Goal: Information Seeking & Learning: Learn about a topic

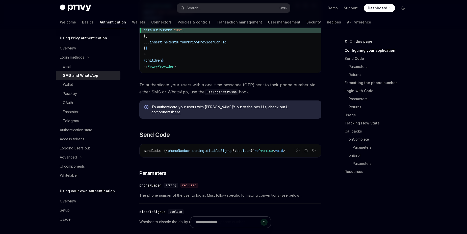
scroll to position [172, 0]
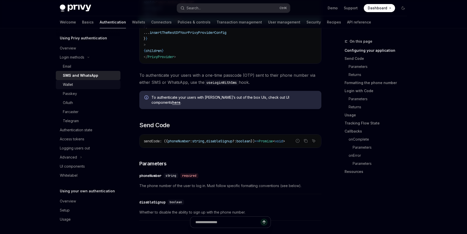
click at [70, 84] on div "Wallet" at bounding box center [68, 84] width 10 height 6
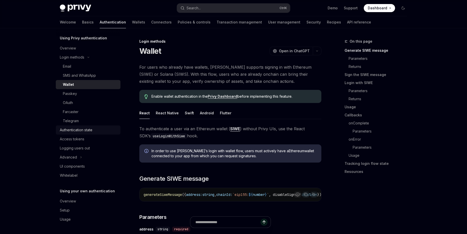
click at [84, 131] on div "Authentication state" at bounding box center [76, 130] width 33 height 6
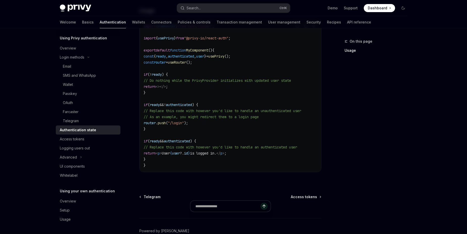
scroll to position [172, 0]
drag, startPoint x: 170, startPoint y: 104, endPoint x: 202, endPoint y: 104, distance: 31.8
click at [198, 104] on span "if ( ready && ! authenticated ) {" at bounding box center [170, 104] width 54 height 5
copy span "! authenticated )"
click at [85, 151] on link "Logging users out" at bounding box center [88, 147] width 65 height 9
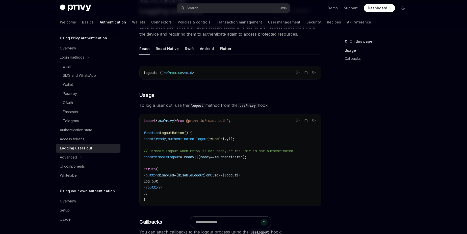
scroll to position [115, 0]
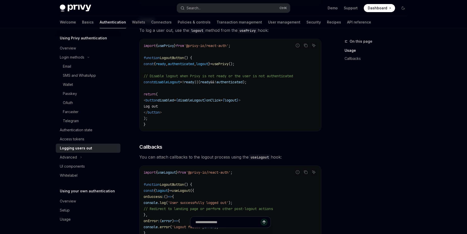
click at [208, 63] on span "logout" at bounding box center [202, 64] width 12 height 5
copy span "logout"
drag, startPoint x: 151, startPoint y: 101, endPoint x: 174, endPoint y: 112, distance: 25.8
click at [174, 112] on code "import { usePrivy } from '@privy-io/react-auth' ; function LogoutButton () { co…" at bounding box center [229, 85] width 173 height 85
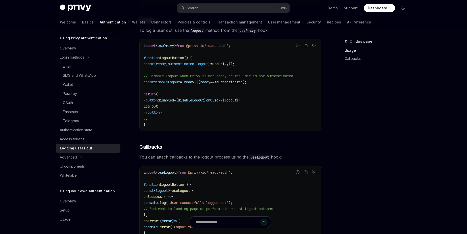
copy code "< button disabled = { disableLogout } onClick = { logout } > Log out </ button >"
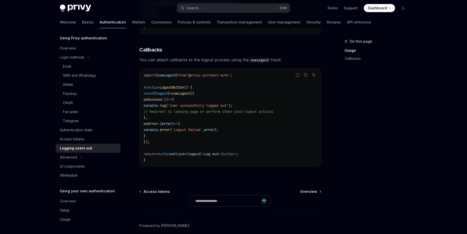
scroll to position [230, 0]
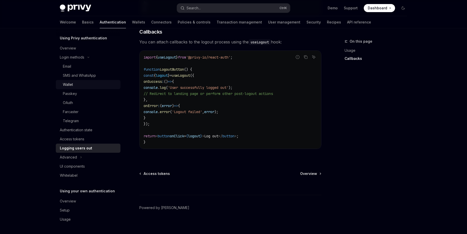
click at [71, 85] on div "Wallet" at bounding box center [68, 84] width 10 height 6
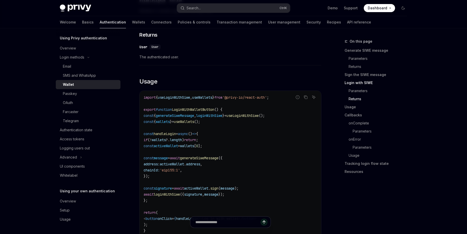
scroll to position [546, 0]
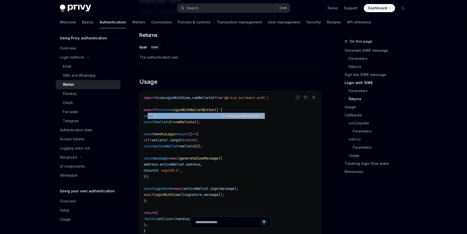
drag, startPoint x: 295, startPoint y: 117, endPoint x: 147, endPoint y: 118, distance: 148.3
click at [147, 118] on code "import { useLoginWithSiwe , useWallets } from '@privy-io/react-auth' ; export f…" at bounding box center [229, 164] width 173 height 139
copy span "const { generateSiweMessage , loginWithSiwe } = useLoginWithSiwe ();"
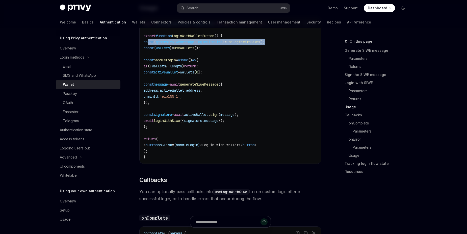
scroll to position [604, 0]
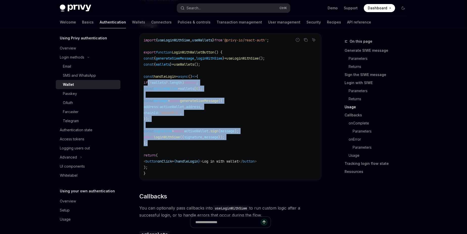
drag, startPoint x: 156, startPoint y: 143, endPoint x: 147, endPoint y: 79, distance: 64.0
click at [147, 79] on code "import { useLoginWithSiwe , useWallets } from '@privy-io/react-auth' ; export f…" at bounding box center [229, 106] width 173 height 139
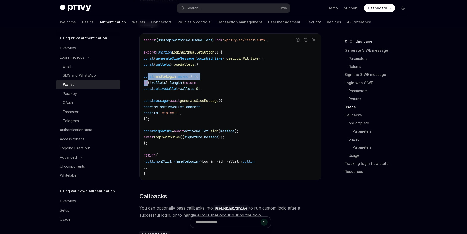
drag, startPoint x: 147, startPoint y: 79, endPoint x: 144, endPoint y: 67, distance: 13.2
click at [147, 78] on code "import { useLoginWithSiwe , useWallets } from '@privy-io/react-auth' ; export f…" at bounding box center [229, 106] width 173 height 139
click at [144, 67] on code "import { useLoginWithSiwe , useWallets } from '@privy-io/react-auth' ; export f…" at bounding box center [229, 106] width 173 height 139
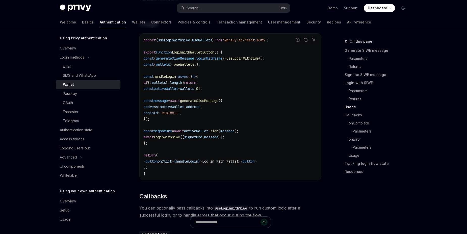
click at [162, 98] on code "import { useLoginWithSiwe , useWallets } from '@privy-io/react-auth' ; export f…" at bounding box center [229, 106] width 173 height 139
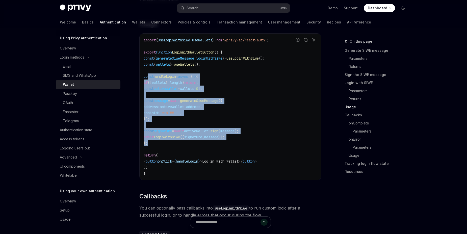
drag, startPoint x: 148, startPoint y: 77, endPoint x: 88, endPoint y: 88, distance: 61.6
click at [182, 142] on code "import { useLoginWithSiwe , useWallets } from '@privy-io/react-auth' ; export f…" at bounding box center [229, 106] width 173 height 139
copy code "const handleLogin = async () => { if ( ! wallets ?. length ) return ; const act…"
click at [202, 114] on code "import { useLoginWithSiwe , useWallets } from '@privy-io/react-auth' ; export f…" at bounding box center [229, 106] width 173 height 139
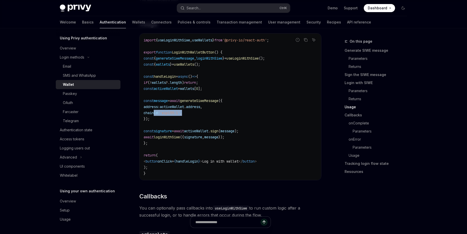
drag, startPoint x: 202, startPoint y: 114, endPoint x: 155, endPoint y: 114, distance: 47.7
click at [155, 114] on code "import { useLoginWithSiwe , useWallets } from '@privy-io/react-auth' ; export f…" at bounding box center [229, 106] width 173 height 139
copy span "chainId: 'eip155:1' ,"
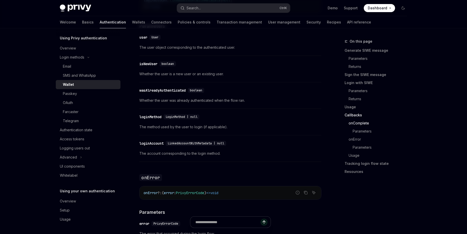
scroll to position [977, 0]
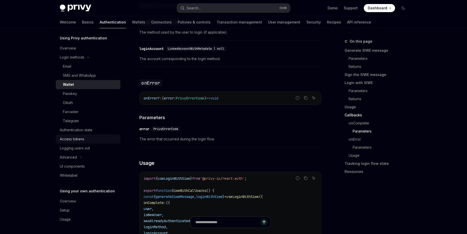
click at [81, 137] on div "Access tokens" at bounding box center [72, 139] width 24 height 6
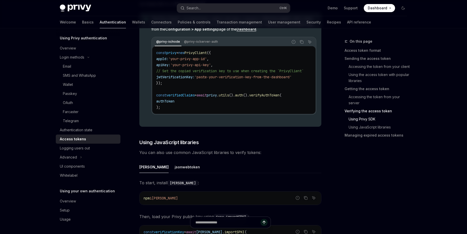
scroll to position [977, 0]
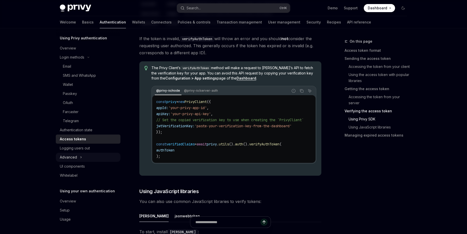
click at [77, 155] on button "Advanced" at bounding box center [88, 157] width 65 height 9
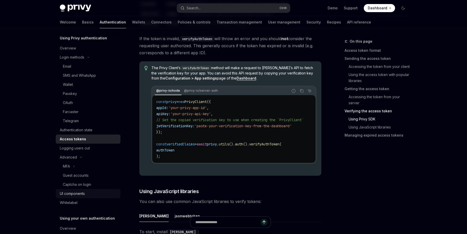
click at [75, 197] on link "UI components" at bounding box center [88, 193] width 65 height 9
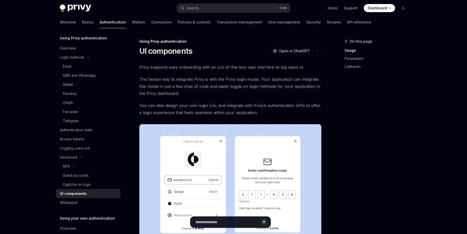
scroll to position [115, 0]
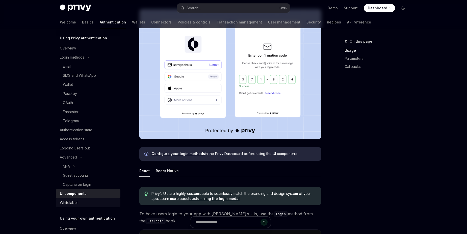
click at [69, 201] on div "Whitelabel" at bounding box center [69, 202] width 18 height 6
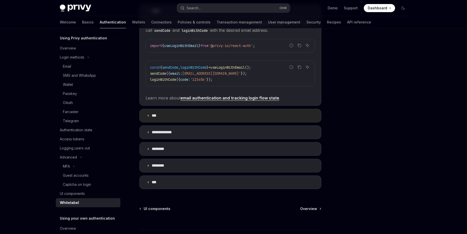
scroll to position [141, 0]
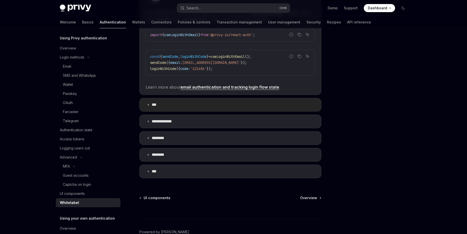
click at [184, 107] on summary "***" at bounding box center [229, 104] width 181 height 13
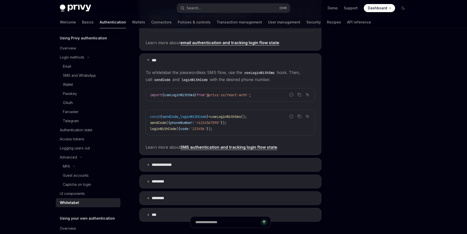
scroll to position [198, 0]
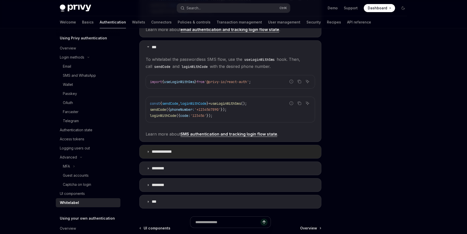
click at [209, 150] on summary "**********" at bounding box center [229, 151] width 181 height 13
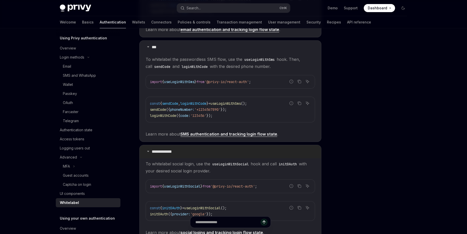
click at [209, 150] on summary "**********" at bounding box center [229, 151] width 181 height 13
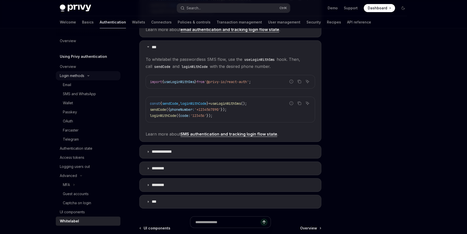
click at [75, 74] on div "Login methods" at bounding box center [72, 76] width 24 height 6
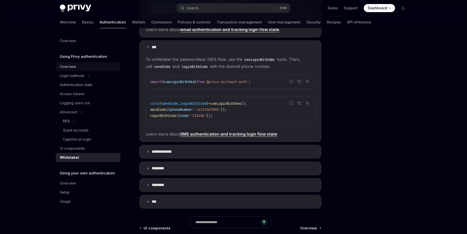
click at [70, 64] on div "Overview" at bounding box center [68, 67] width 16 height 6
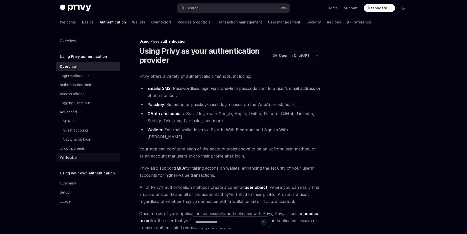
click at [70, 158] on div "Whitelabel" at bounding box center [69, 157] width 18 height 6
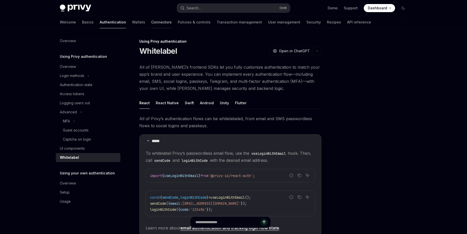
click at [151, 23] on link "Connectors" at bounding box center [161, 22] width 20 height 12
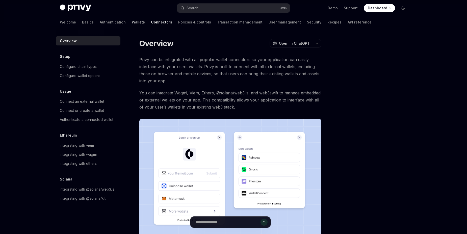
click at [132, 23] on link "Wallets" at bounding box center [138, 22] width 13 height 12
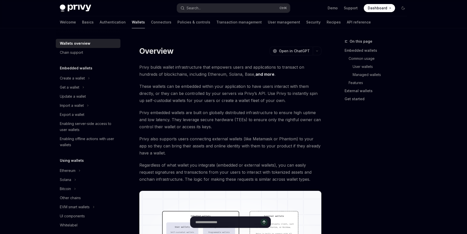
type textarea "*"
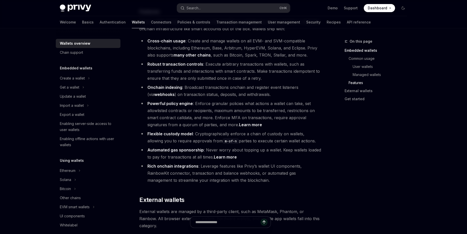
scroll to position [517, 0]
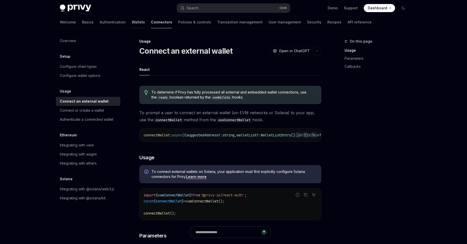
click at [132, 22] on link "Wallets" at bounding box center [138, 22] width 13 height 12
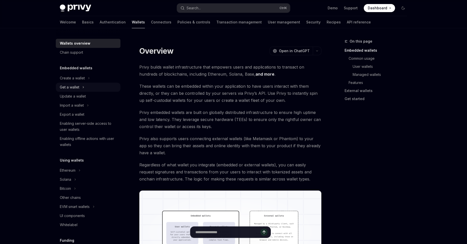
click at [76, 88] on div "Get a wallet" at bounding box center [69, 87] width 19 height 6
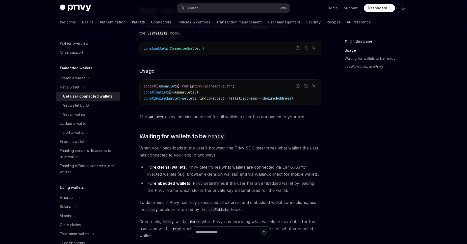
scroll to position [201, 0]
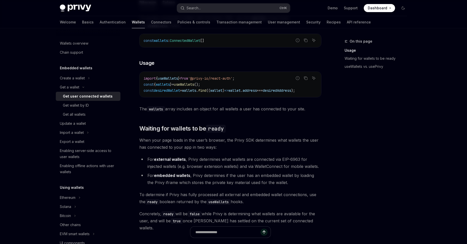
drag, startPoint x: 237, startPoint y: 95, endPoint x: 268, endPoint y: 95, distance: 31.8
click at [268, 95] on div "import { useWallets } from '@privy-io/react-auth' ; const { wallets } = useWall…" at bounding box center [229, 84] width 181 height 25
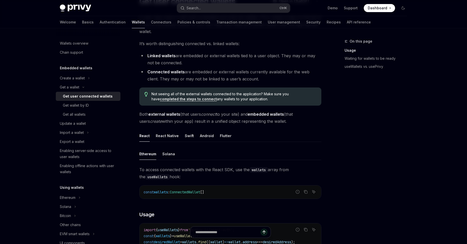
scroll to position [0, 0]
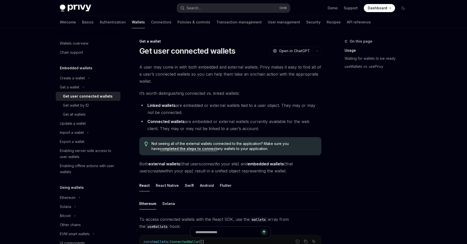
click at [217, 147] on link "completed the steps to connect" at bounding box center [188, 149] width 57 height 5
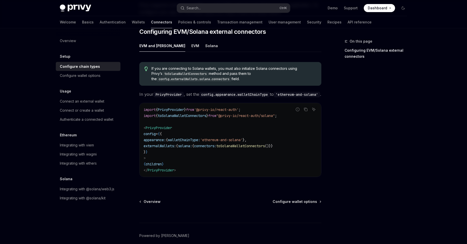
scroll to position [57, 0]
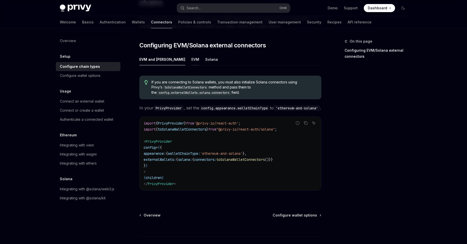
click at [191, 53] on div "EVM" at bounding box center [195, 59] width 8 height 12
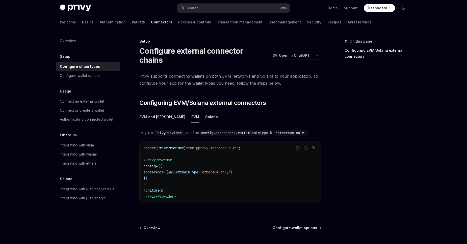
click at [132, 24] on link "Wallets" at bounding box center [138, 22] width 13 height 12
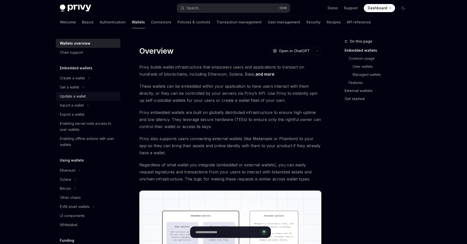
click at [81, 97] on div "Update a wallet" at bounding box center [73, 96] width 26 height 6
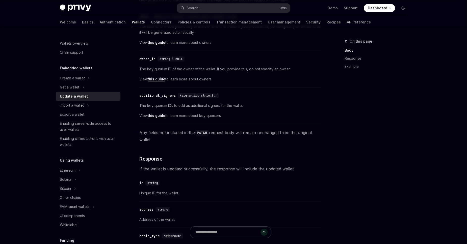
scroll to position [57, 0]
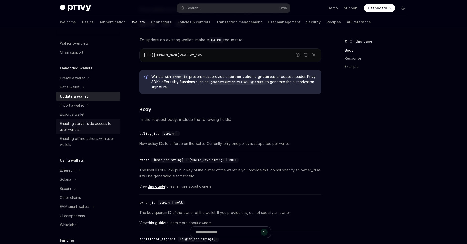
click at [78, 125] on div "Enabling server-side access to user wallets" at bounding box center [88, 127] width 57 height 12
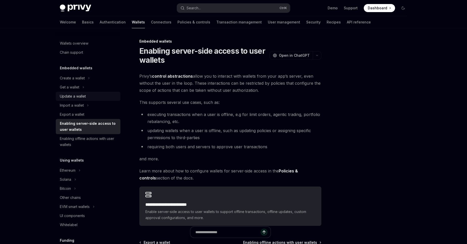
click at [85, 98] on div "Update a wallet" at bounding box center [73, 96] width 26 height 6
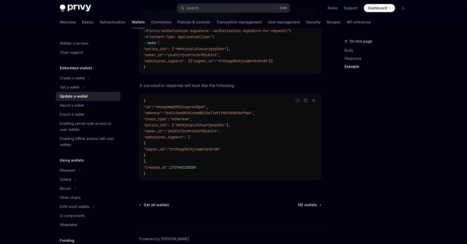
scroll to position [590, 0]
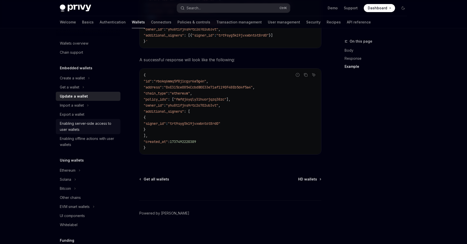
click at [85, 125] on div "Enabling server-side access to user wallets" at bounding box center [88, 127] width 57 height 12
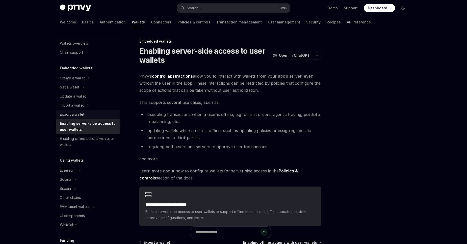
click at [76, 115] on div "Export a wallet" at bounding box center [72, 114] width 24 height 6
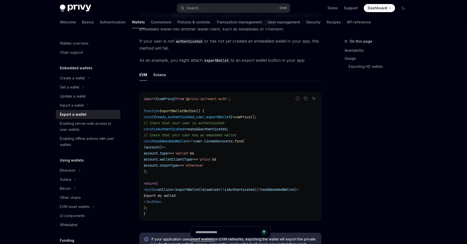
scroll to position [287, 0]
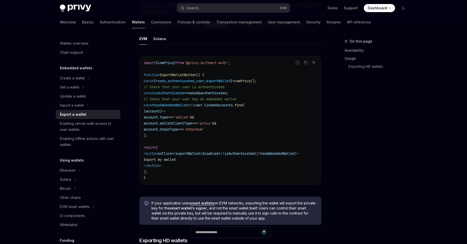
click at [229, 104] on span "linkedAccounts" at bounding box center [218, 105] width 28 height 5
click at [226, 108] on code "import { usePrivy } from '@privy-io/react-auth' ; function ExportWalletButton (…" at bounding box center [229, 120] width 173 height 121
click at [192, 124] on span "walletClientType" at bounding box center [176, 123] width 32 height 5
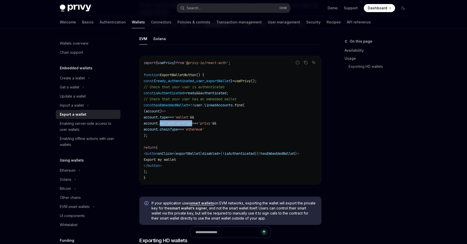
click at [192, 124] on span "walletClientType" at bounding box center [176, 123] width 32 height 5
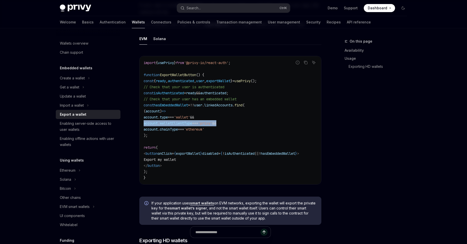
click at [192, 124] on span "walletClientType" at bounding box center [176, 123] width 32 height 5
drag, startPoint x: 241, startPoint y: 181, endPoint x: 265, endPoint y: 181, distance: 24.2
click at [265, 181] on div "import { usePrivy } from '@privy-io/react-auth' ; function ExportWalletButton (…" at bounding box center [229, 120] width 181 height 128
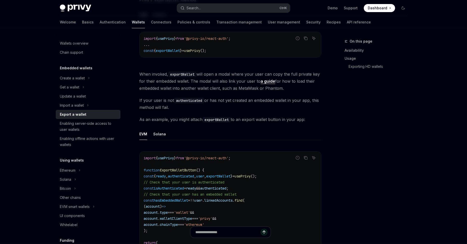
scroll to position [259, 0]
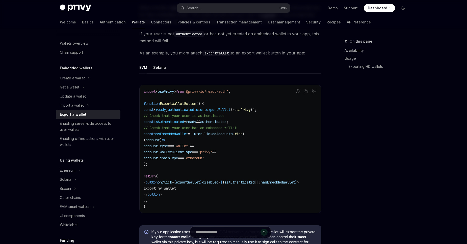
click at [228, 110] on span "exportWallet" at bounding box center [218, 109] width 24 height 5
copy span "exportWallet"
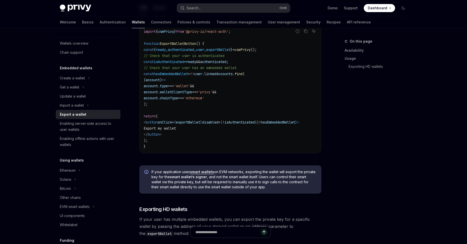
scroll to position [316, 0]
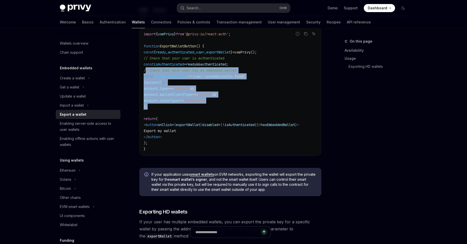
drag, startPoint x: 146, startPoint y: 71, endPoint x: 163, endPoint y: 106, distance: 39.0
click at [163, 106] on code "import { usePrivy } from '@privy-io/react-auth' ; function ExportWalletButton (…" at bounding box center [229, 91] width 173 height 121
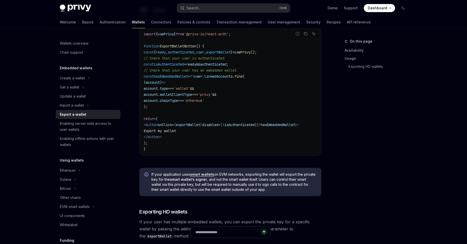
click at [163, 106] on code "import { usePrivy } from '@privy-io/react-auth' ; function ExportWalletButton (…" at bounding box center [229, 91] width 173 height 121
drag, startPoint x: 161, startPoint y: 105, endPoint x: 137, endPoint y: 92, distance: 28.1
click at [139, 95] on div "import { usePrivy } from '@privy-io/react-auth' ; function ExportWalletButton (…" at bounding box center [229, 91] width 181 height 128
drag, startPoint x: 137, startPoint y: 89, endPoint x: 136, endPoint y: 79, distance: 9.4
click at [136, 86] on div "**********" at bounding box center [183, 71] width 278 height 698
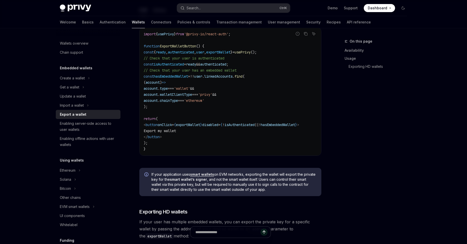
click at [136, 74] on div "**********" at bounding box center [183, 71] width 278 height 698
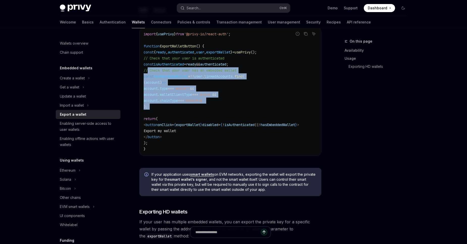
drag, startPoint x: 147, startPoint y: 69, endPoint x: 165, endPoint y: 110, distance: 45.0
click at [165, 110] on code "import { usePrivy } from '@privy-io/react-auth' ; function ExportWalletButton (…" at bounding box center [229, 91] width 173 height 121
copy code "// Check that your user has an embedded wallet const hasEmbeddedWallet = !! use…"
drag, startPoint x: 152, startPoint y: 125, endPoint x: 179, endPoint y: 136, distance: 28.4
click at [179, 136] on code "import { usePrivy } from '@privy-io/react-auth' ; function ExportWalletButton (…" at bounding box center [229, 91] width 173 height 121
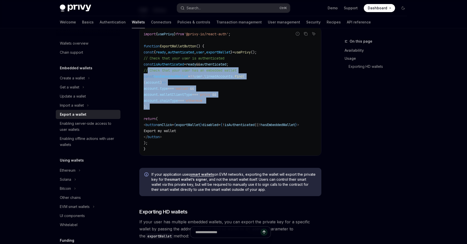
copy code "< button onClick = { exportWallet } disabled = { ! isAuthenticated || ! hasEmbe…"
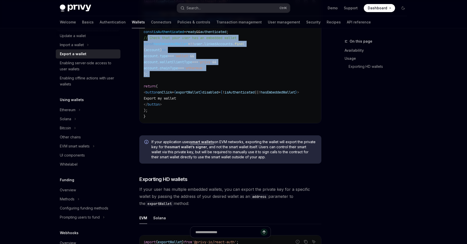
scroll to position [0, 0]
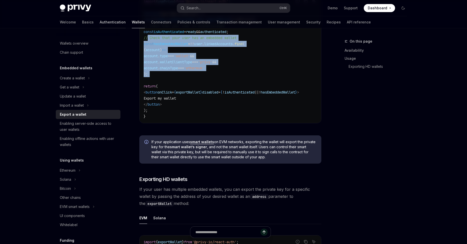
click at [100, 23] on link "Authentication" at bounding box center [113, 22] width 26 height 12
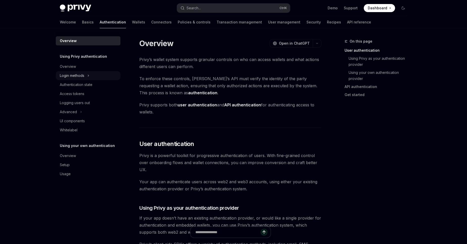
click at [76, 77] on div "Login methods" at bounding box center [72, 76] width 24 height 6
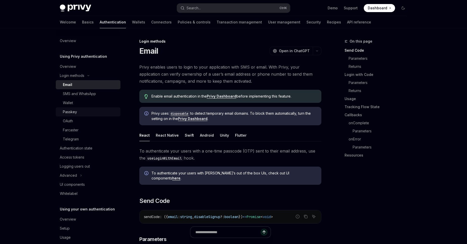
click at [71, 111] on div "Passkey" at bounding box center [70, 112] width 14 height 6
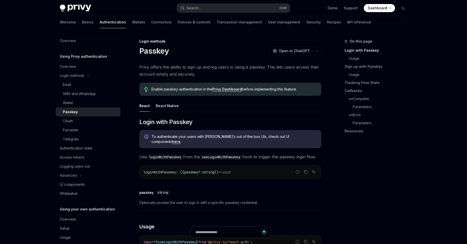
click at [180, 139] on link "here" at bounding box center [176, 141] width 8 height 5
type textarea "*"
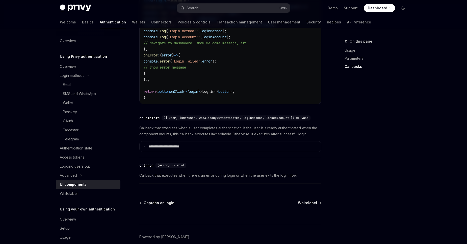
scroll to position [717, 0]
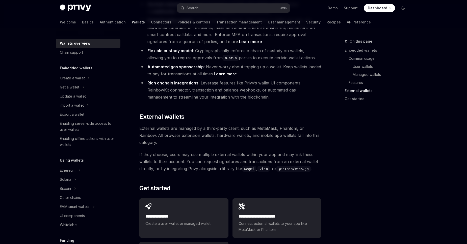
scroll to position [766, 0]
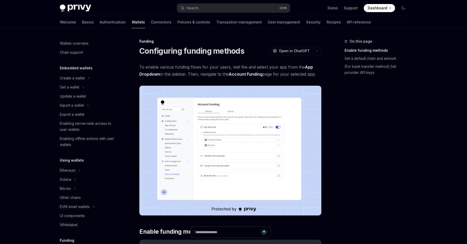
scroll to position [115, 0]
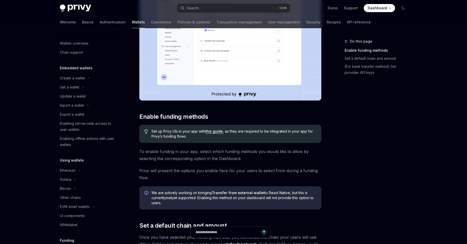
click at [213, 131] on link "this guide" at bounding box center [214, 131] width 18 height 5
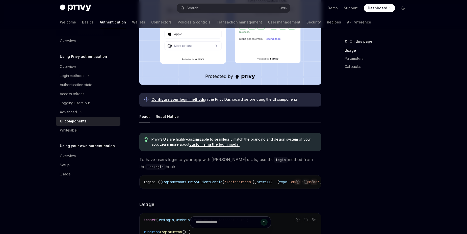
scroll to position [172, 0]
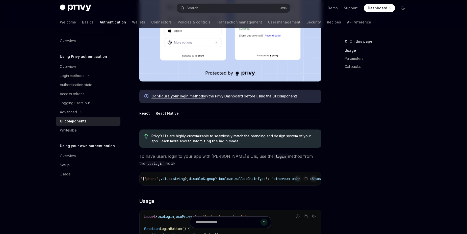
drag, startPoint x: 271, startPoint y: 179, endPoint x: 332, endPoint y: 178, distance: 61.3
click at [332, 178] on span "login : ({ loginMethods : PrivyClientConfig [ 'loginMethods' ], prefill ?: { ty…" at bounding box center [197, 178] width 428 height 5
drag, startPoint x: 332, startPoint y: 178, endPoint x: 304, endPoint y: 179, distance: 28.3
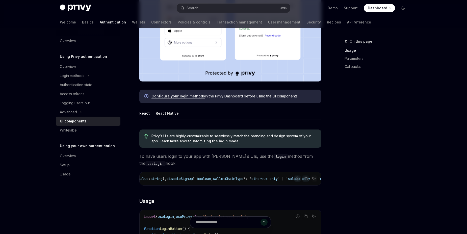
click at [229, 185] on div "Report incorrect code Copy Ask AI login : ({ loginMethods : PrivyClientConfig […" at bounding box center [230, 179] width 182 height 14
click at [248, 185] on div "Report incorrect code Copy Ask AI login : ({ loginMethods : PrivyClientConfig […" at bounding box center [230, 179] width 182 height 14
drag, startPoint x: 255, startPoint y: 185, endPoint x: 268, endPoint y: 184, distance: 13.4
click at [262, 184] on div "Report incorrect code Copy Ask AI login : ({ loginMethods : PrivyClientConfig […" at bounding box center [230, 179] width 182 height 14
click at [288, 182] on div "login : ({ loginMethods : PrivyClientConfig [ 'loginMethods' ], prefill ?: { ty…" at bounding box center [229, 178] width 181 height 13
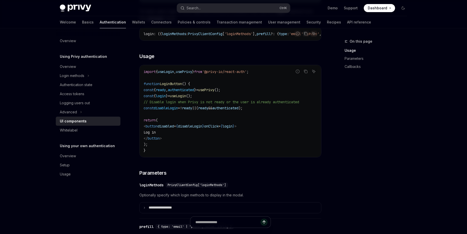
scroll to position [345, 0]
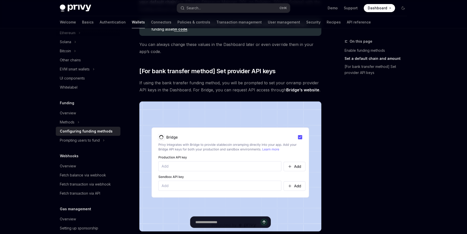
scroll to position [402, 0]
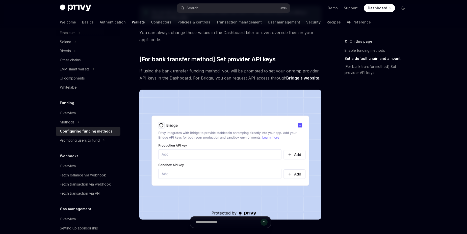
click at [303, 79] on link "Bridge’s website" at bounding box center [302, 77] width 33 height 5
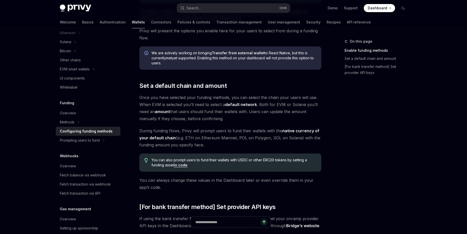
scroll to position [287, 0]
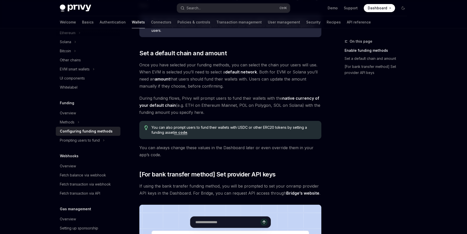
click at [71, 22] on div "Welcome Basics Authentication Wallets Connectors Policies & controls Transactio…" at bounding box center [215, 22] width 311 height 12
click at [82, 22] on link "Basics" at bounding box center [88, 22] width 12 height 12
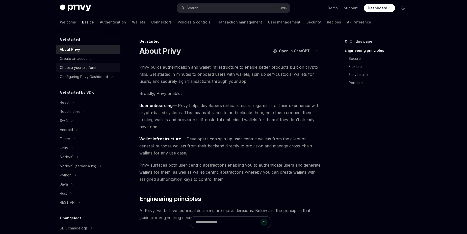
click at [90, 70] on div "Choose your platform" at bounding box center [78, 68] width 36 height 6
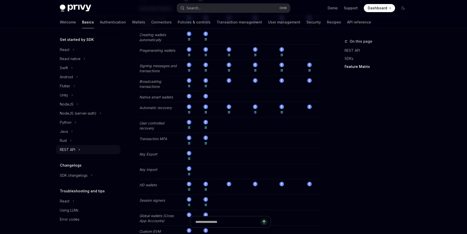
scroll to position [776, 0]
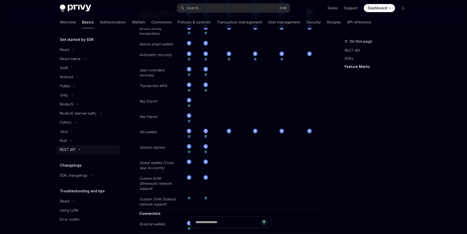
click at [73, 150] on div "REST API" at bounding box center [67, 150] width 15 height 6
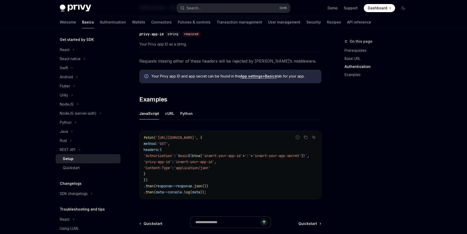
scroll to position [164, 0]
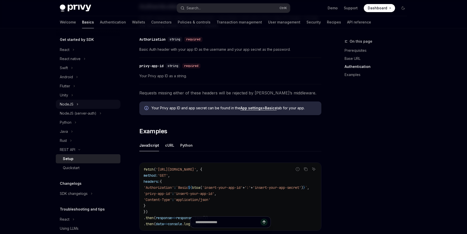
click at [71, 104] on div "NodeJS" at bounding box center [67, 104] width 14 height 6
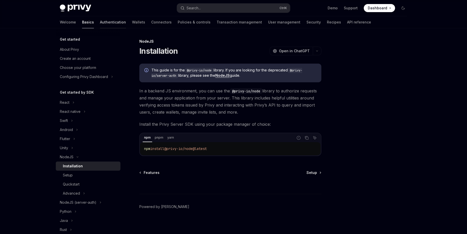
click at [100, 21] on link "Authentication" at bounding box center [113, 22] width 26 height 12
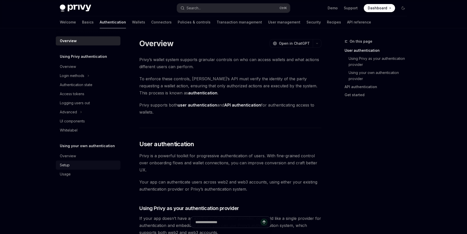
click at [68, 167] on div "Setup" at bounding box center [65, 165] width 10 height 6
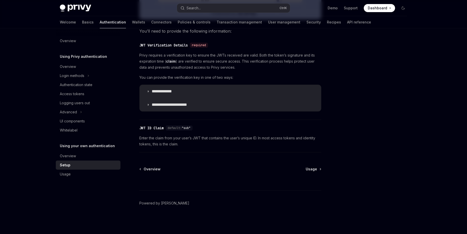
scroll to position [72, 0]
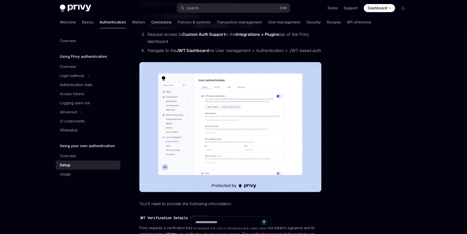
click at [151, 21] on link "Connectors" at bounding box center [161, 22] width 20 height 12
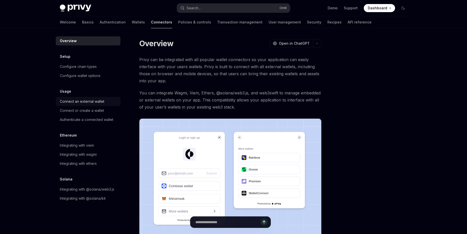
click at [97, 102] on div "Connect an external wallet" at bounding box center [82, 101] width 44 height 6
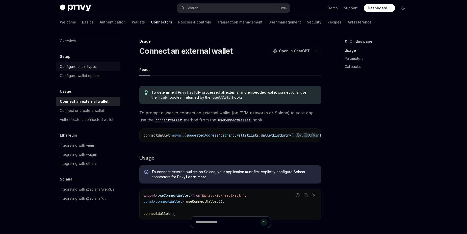
click at [93, 66] on div "Configure chain types" at bounding box center [78, 67] width 37 height 6
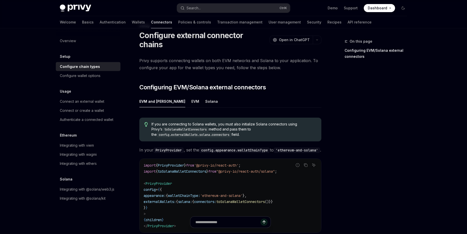
scroll to position [86, 0]
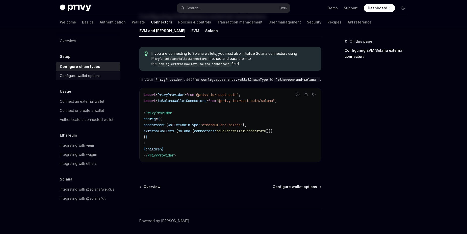
click at [91, 74] on div "Configure wallet options" at bounding box center [80, 76] width 41 height 6
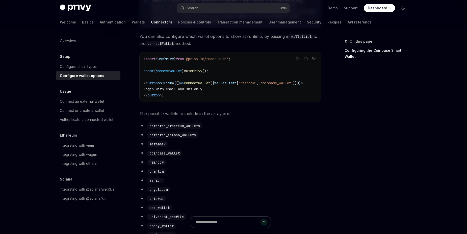
scroll to position [32, 0]
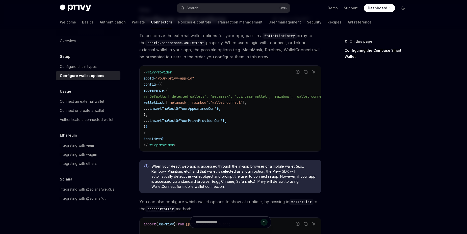
click at [80, 7] on img at bounding box center [75, 8] width 31 height 7
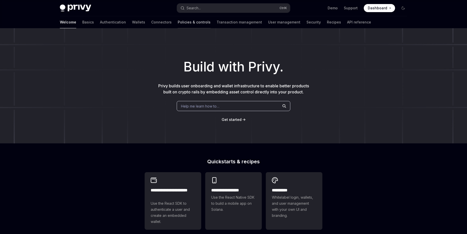
click at [178, 21] on link "Policies & controls" at bounding box center [194, 22] width 33 height 12
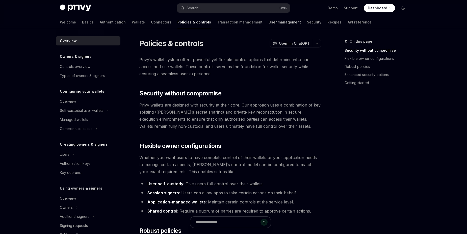
click at [268, 24] on link "User management" at bounding box center [284, 22] width 32 height 12
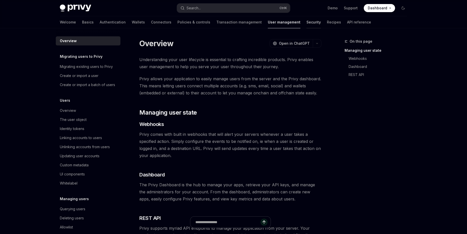
click at [306, 20] on link "Security" at bounding box center [313, 22] width 14 height 12
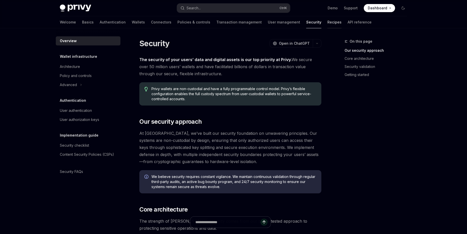
click at [327, 21] on link "Recipes" at bounding box center [334, 22] width 14 height 12
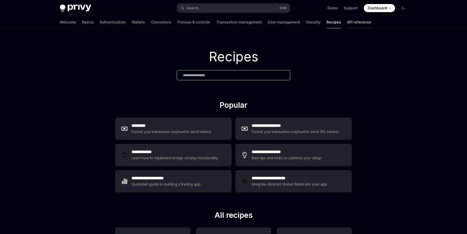
click at [347, 22] on link "API reference" at bounding box center [359, 22] width 24 height 12
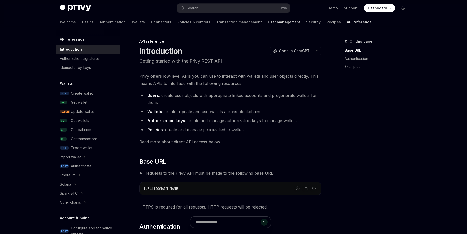
click at [268, 26] on link "User management" at bounding box center [284, 22] width 32 height 12
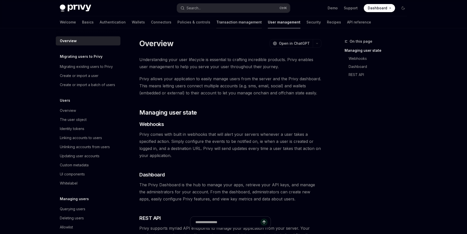
click at [216, 25] on link "Transaction management" at bounding box center [238, 22] width 45 height 12
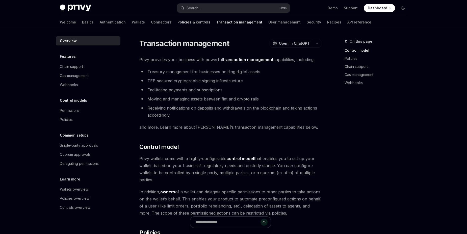
click at [177, 27] on link "Policies & controls" at bounding box center [193, 22] width 33 height 12
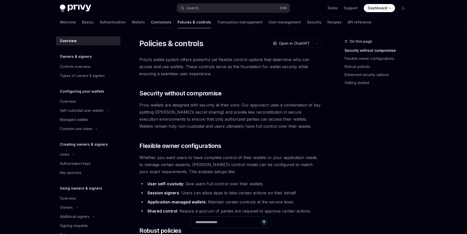
click at [151, 27] on link "Connectors" at bounding box center [161, 22] width 20 height 12
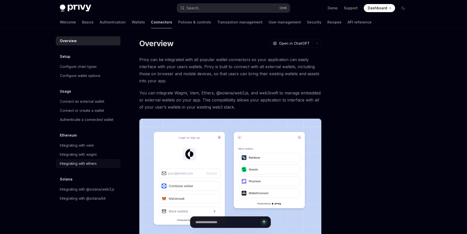
click at [86, 163] on div "Integrating with ethers" at bounding box center [78, 163] width 37 height 6
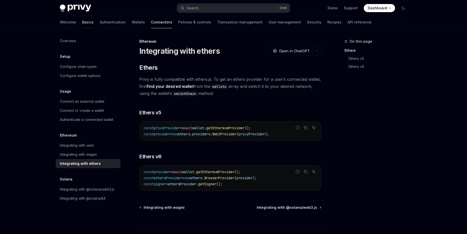
click at [82, 24] on link "Basics" at bounding box center [88, 22] width 12 height 12
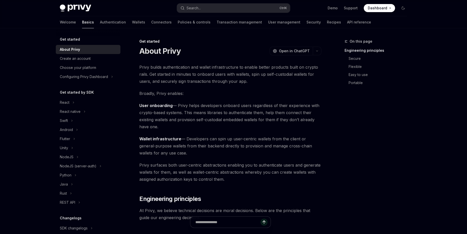
click at [100, 23] on link "Authentication" at bounding box center [113, 22] width 26 height 12
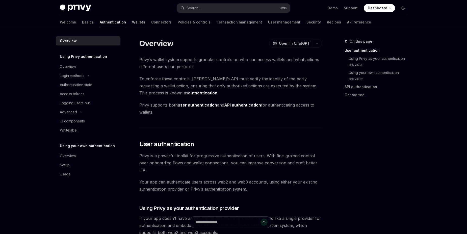
click at [132, 23] on link "Wallets" at bounding box center [138, 22] width 13 height 12
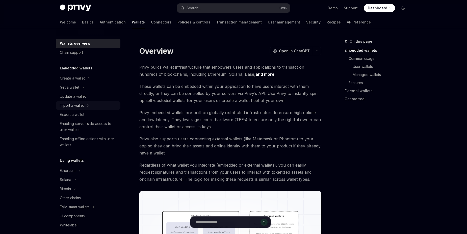
click at [69, 105] on div "Import a wallet" at bounding box center [72, 105] width 24 height 6
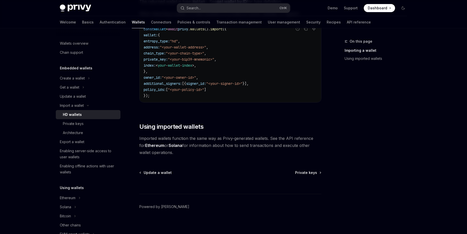
scroll to position [259, 0]
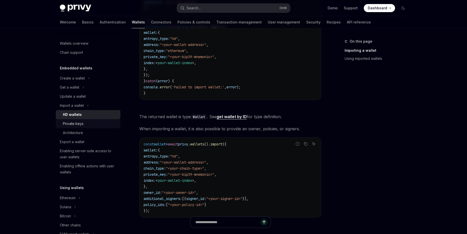
click at [74, 124] on div "Private keys" at bounding box center [73, 124] width 21 height 6
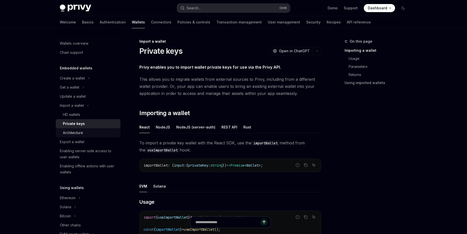
click at [73, 132] on div "Architecture" at bounding box center [73, 133] width 20 height 6
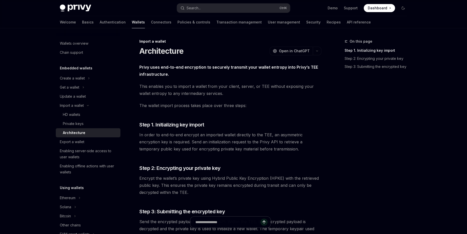
scroll to position [87, 0]
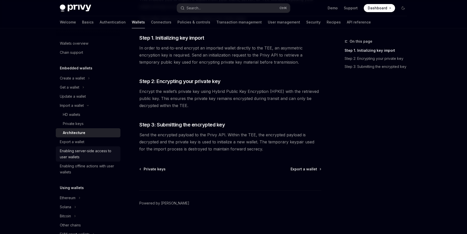
click at [85, 156] on div "Enabling server-side access to user wallets" at bounding box center [88, 154] width 57 height 12
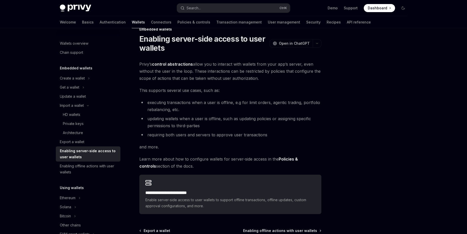
scroll to position [74, 0]
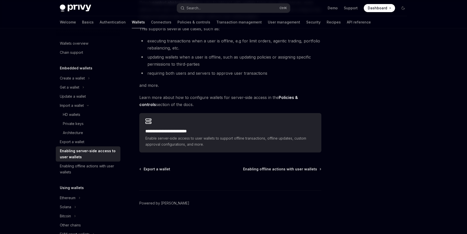
click at [294, 99] on strong "Policies & controls" at bounding box center [218, 101] width 158 height 12
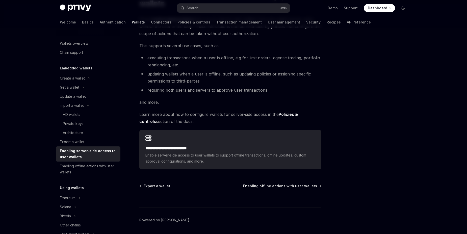
scroll to position [45, 0]
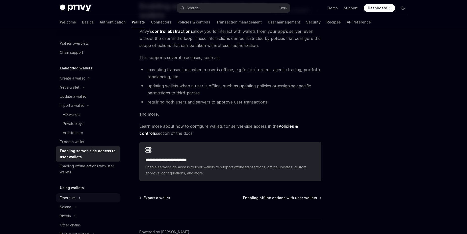
click at [72, 200] on div "Ethereum" at bounding box center [68, 198] width 16 height 6
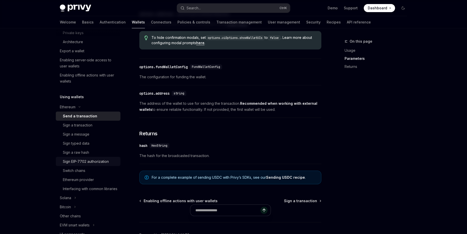
scroll to position [287, 0]
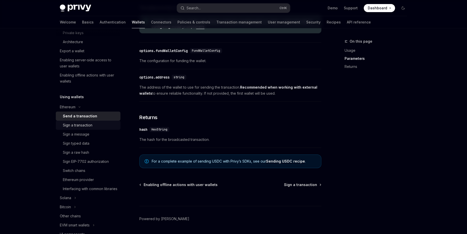
click at [76, 126] on div "Sign a transaction" at bounding box center [78, 125] width 30 height 6
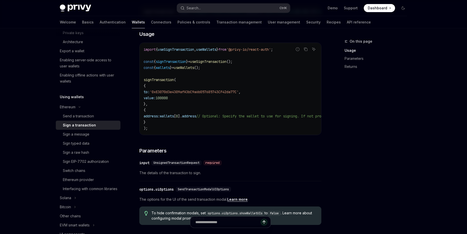
scroll to position [144, 0]
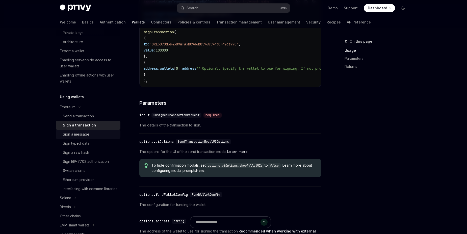
click at [77, 133] on div "Sign a message" at bounding box center [76, 134] width 26 height 6
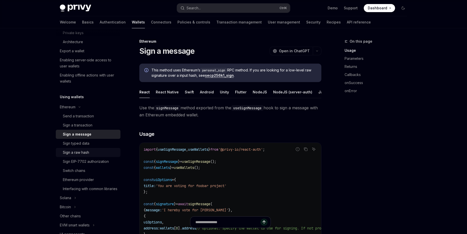
click at [81, 153] on div "Sign a raw hash" at bounding box center [76, 152] width 26 height 6
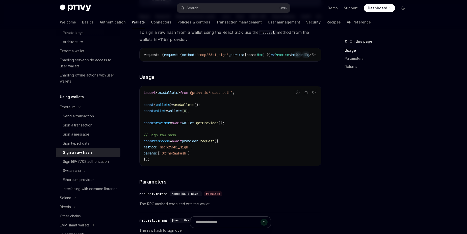
scroll to position [144, 0]
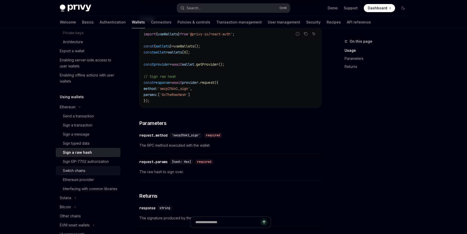
click at [85, 171] on div "Switch chains" at bounding box center [74, 170] width 22 height 6
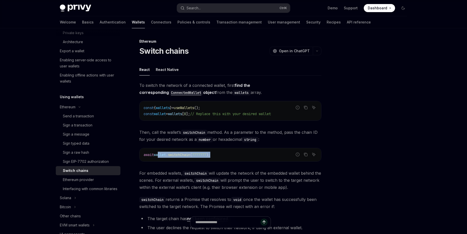
drag, startPoint x: 220, startPoint y: 154, endPoint x: 157, endPoint y: 155, distance: 63.3
click at [157, 155] on code "await wallet . switchChain ( 7777777 );" at bounding box center [229, 155] width 173 height 6
drag, startPoint x: 149, startPoint y: 155, endPoint x: 142, endPoint y: 155, distance: 7.6
click at [142, 155] on div "await wallet . switchChain ( 7777777 );" at bounding box center [229, 154] width 181 height 13
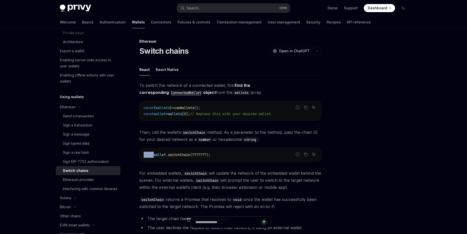
click at [142, 155] on div "await wallet . switchChain ( 7777777 );" at bounding box center [229, 154] width 181 height 13
click at [225, 156] on code "await wallet . switchChain ( 7777777 );" at bounding box center [229, 155] width 173 height 6
drag, startPoint x: 220, startPoint y: 155, endPoint x: 141, endPoint y: 155, distance: 78.4
click at [141, 155] on div "await wallet . switchChain ( 7777777 );" at bounding box center [229, 154] width 181 height 13
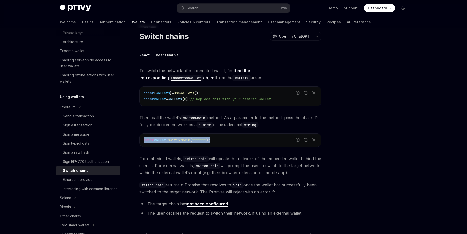
scroll to position [81, 0]
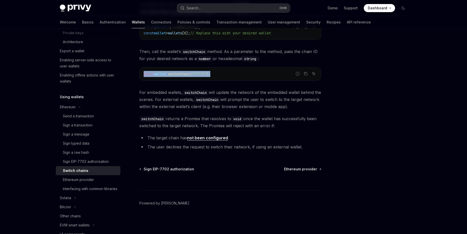
copy span "await wallet . switchChain ( 7777777 );"
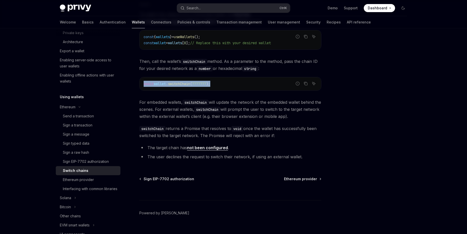
scroll to position [23, 0]
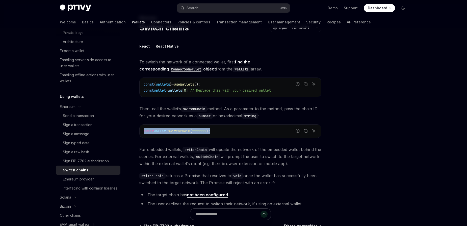
type textarea "*"
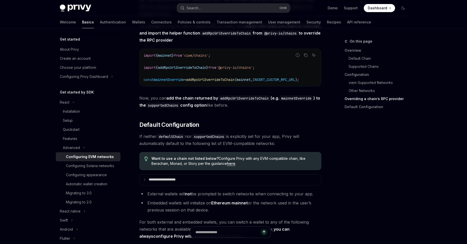
scroll to position [1236, 0]
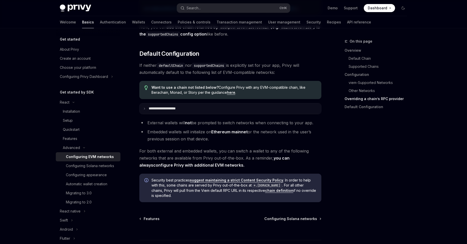
click at [161, 109] on p "**********" at bounding box center [168, 108] width 38 height 5
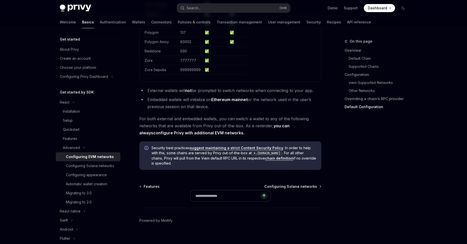
scroll to position [1522, 0]
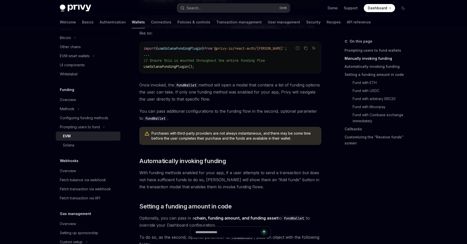
scroll to position [229, 0]
